Goal: Information Seeking & Learning: Learn about a topic

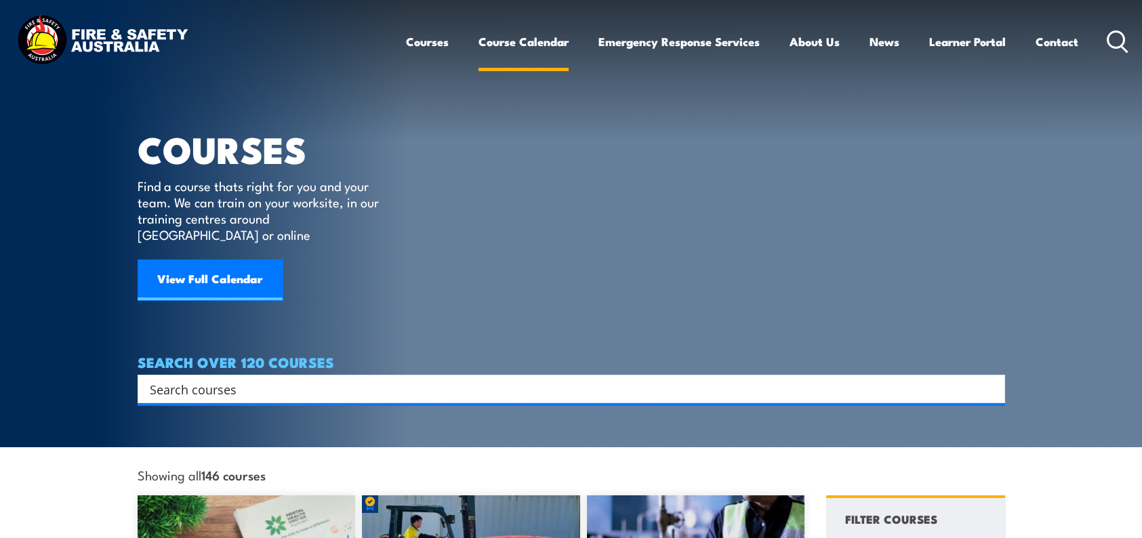
click at [547, 41] on link "Course Calendar" at bounding box center [524, 42] width 90 height 36
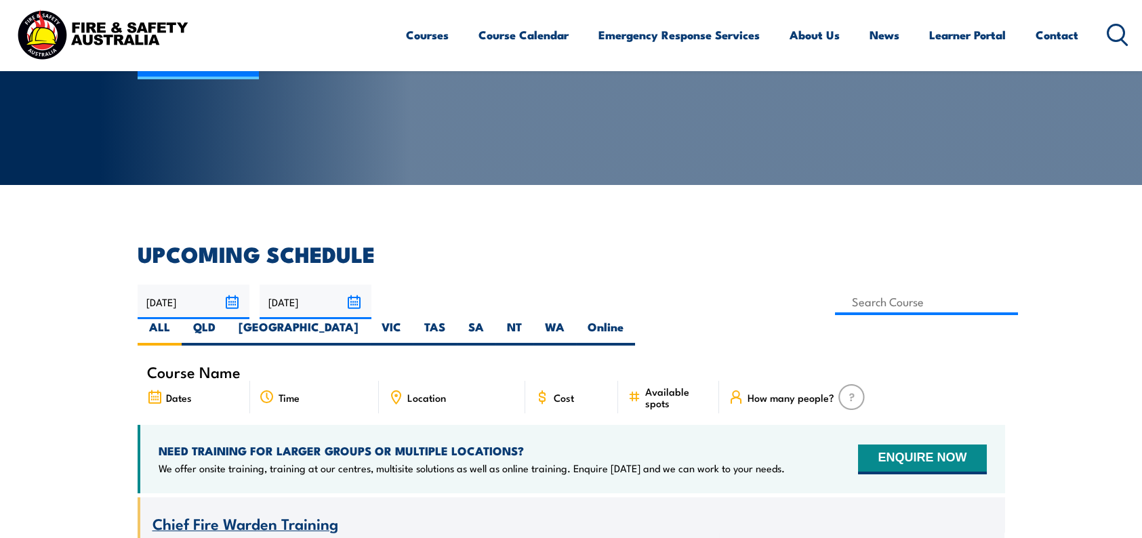
scroll to position [203, 0]
click at [533, 319] on label "NT" at bounding box center [515, 332] width 38 height 26
click at [531, 319] on input "NT" at bounding box center [526, 323] width 9 height 9
radio input "true"
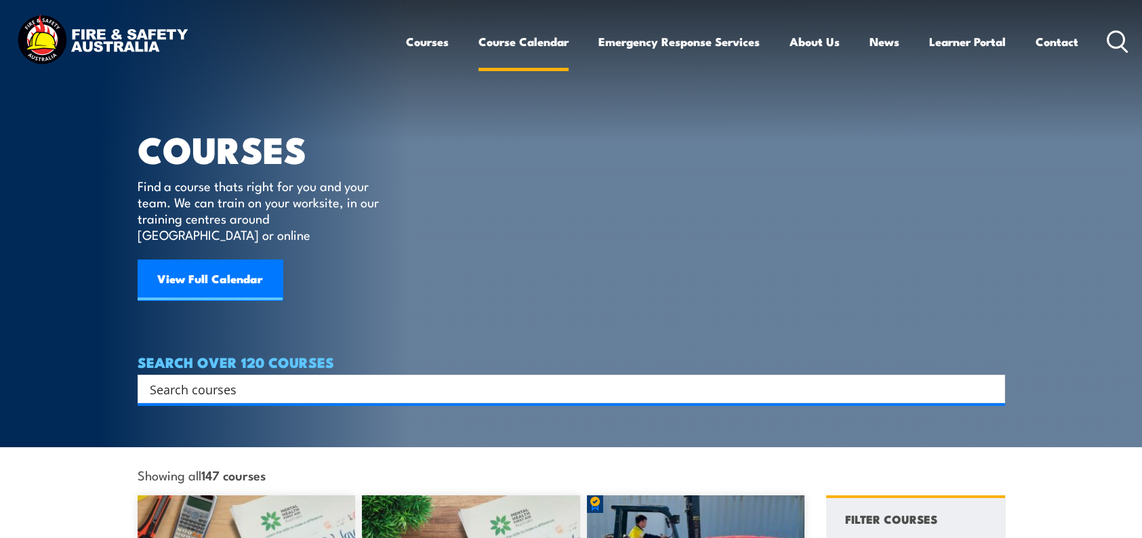
click at [523, 35] on link "Course Calendar" at bounding box center [524, 42] width 90 height 36
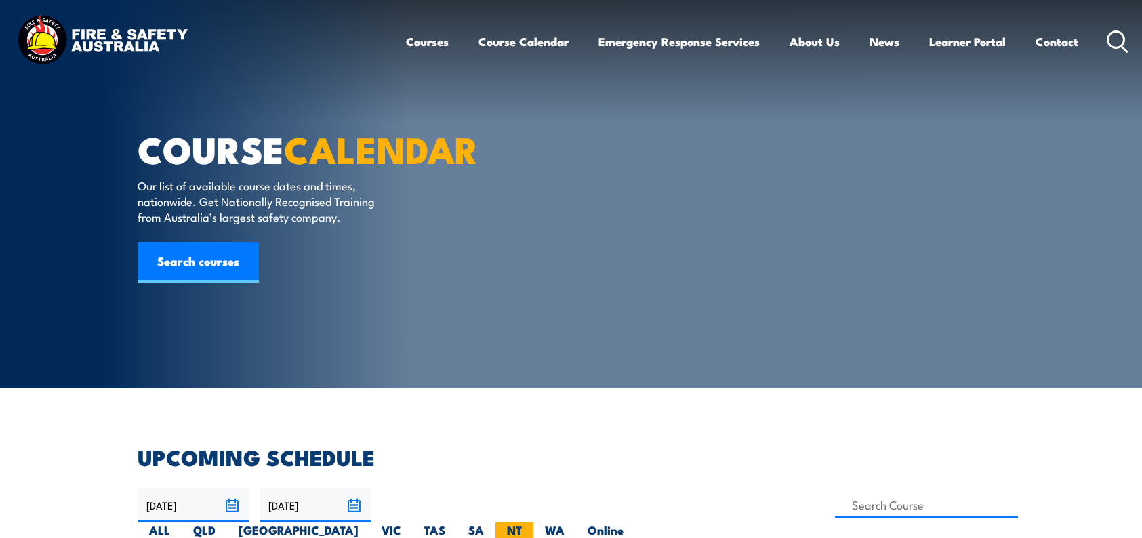
click at [533, 523] on label "NT" at bounding box center [515, 536] width 38 height 26
click at [531, 523] on input "NT" at bounding box center [526, 527] width 9 height 9
radio input "true"
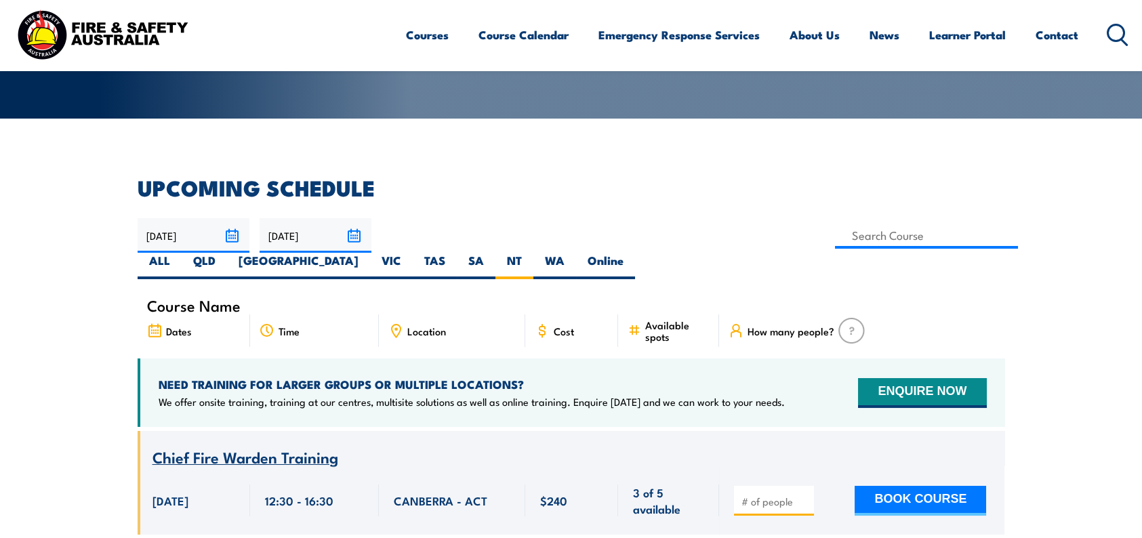
scroll to position [271, 0]
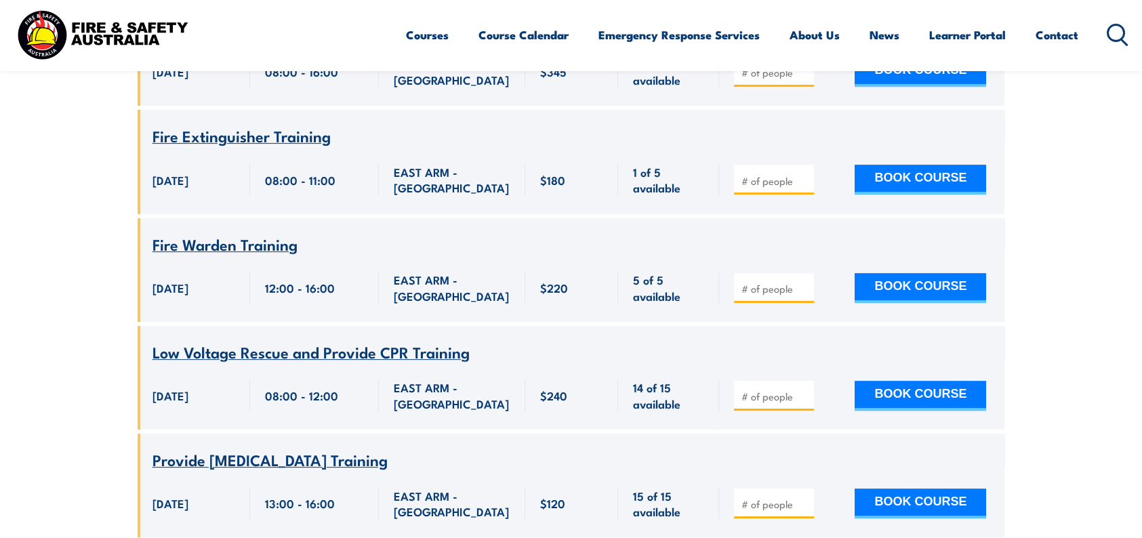
scroll to position [3294, 0]
